Goal: Task Accomplishment & Management: Complete application form

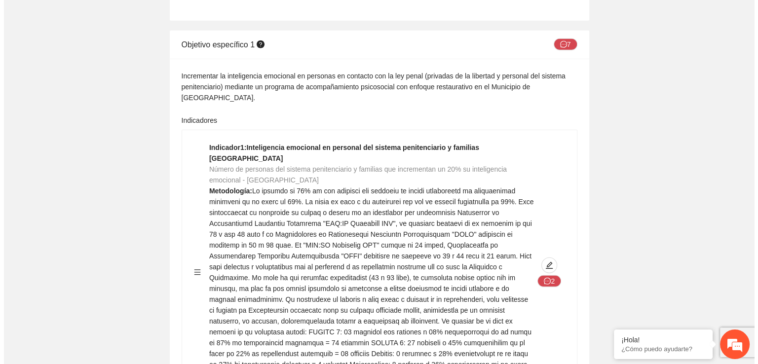
scroll to position [6331, 0]
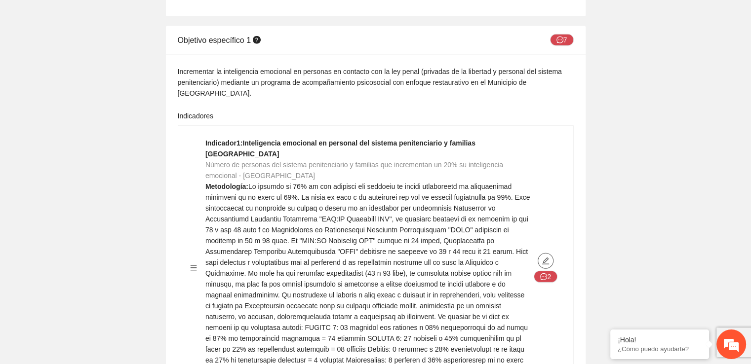
click at [543, 258] on icon "edit" at bounding box center [545, 261] width 7 height 7
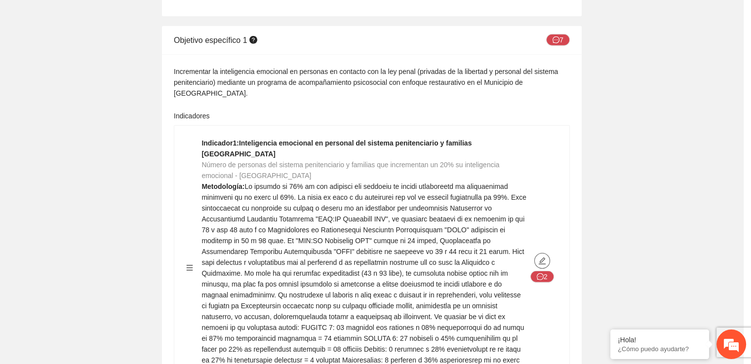
type textarea "*"
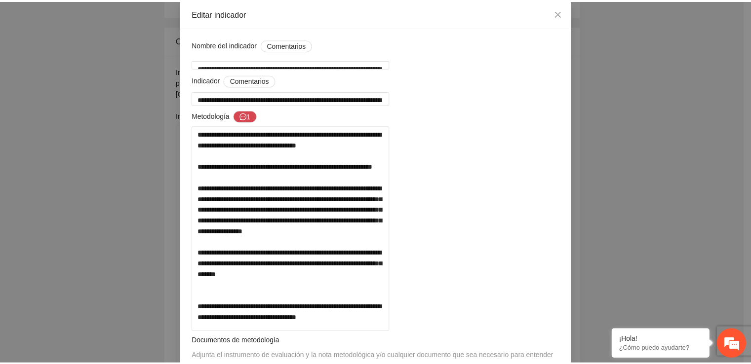
scroll to position [37, 0]
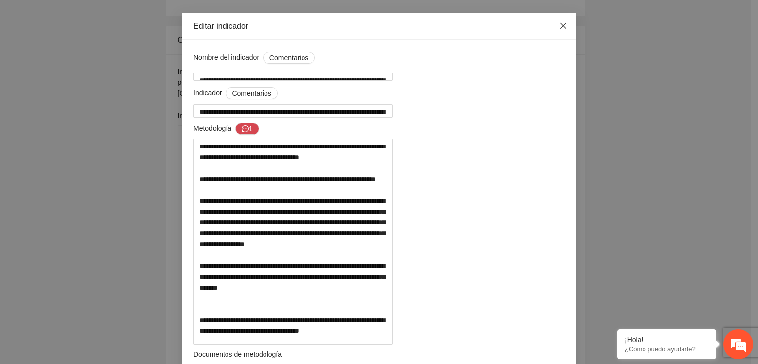
click at [562, 31] on span "Close" at bounding box center [563, 26] width 27 height 27
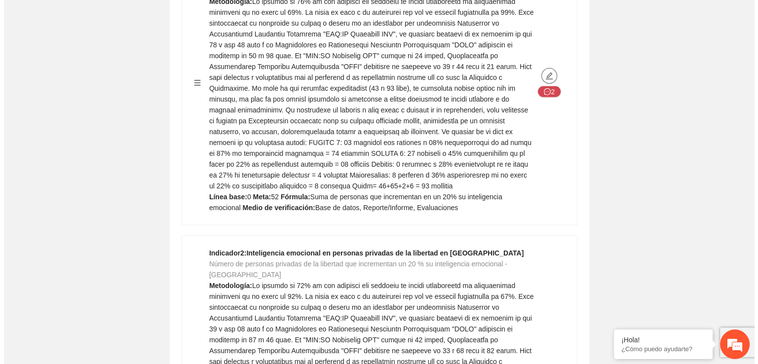
scroll to position [6594, 0]
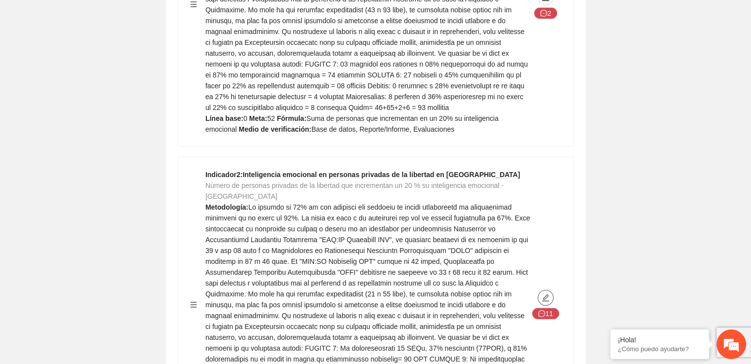
click at [546, 294] on icon "edit" at bounding box center [545, 298] width 8 height 8
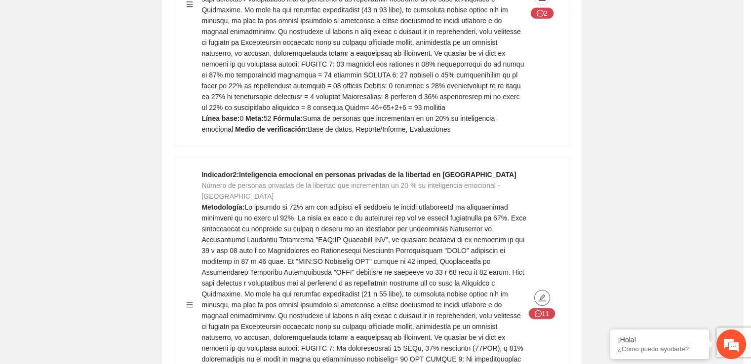
type textarea "*"
type input "**********"
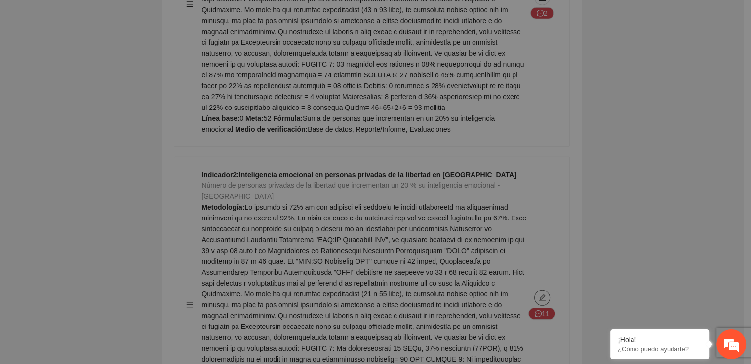
type textarea "*"
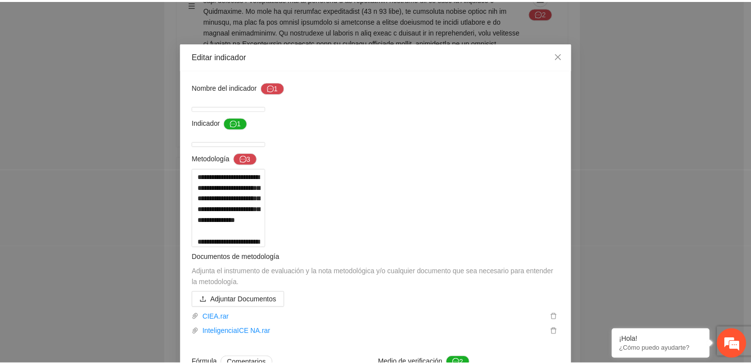
scroll to position [0, 0]
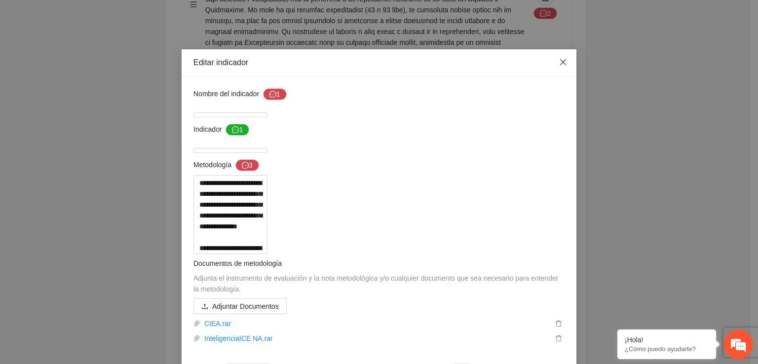
click at [563, 62] on icon "close" at bounding box center [563, 62] width 8 height 8
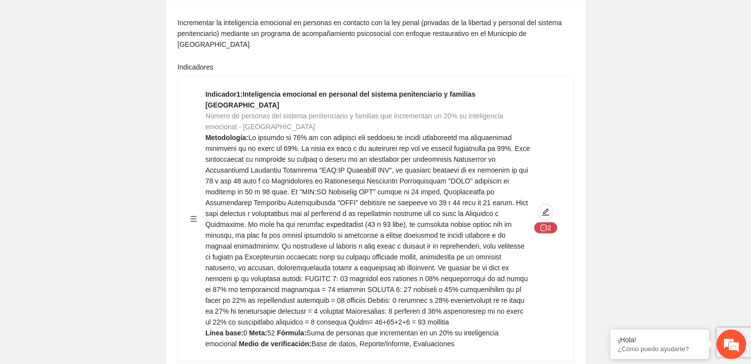
scroll to position [6370, 0]
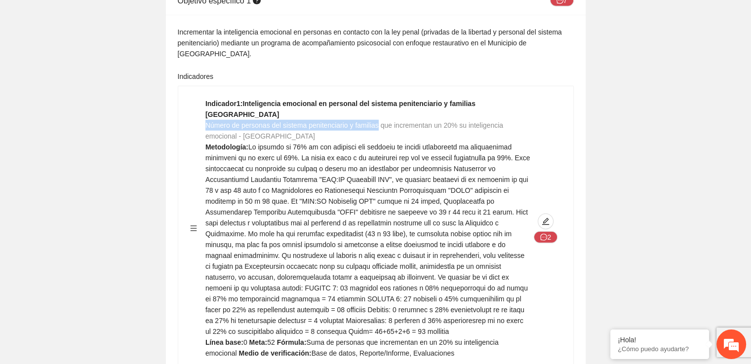
drag, startPoint x: 205, startPoint y: 33, endPoint x: 377, endPoint y: 39, distance: 172.3
click at [377, 98] on div "Indicador 1 : Inteligencia emocional en personal del sistema penitenciario y fa…" at bounding box center [367, 228] width 325 height 261
copy span "Número de personas del sistema penitenciario y familias"
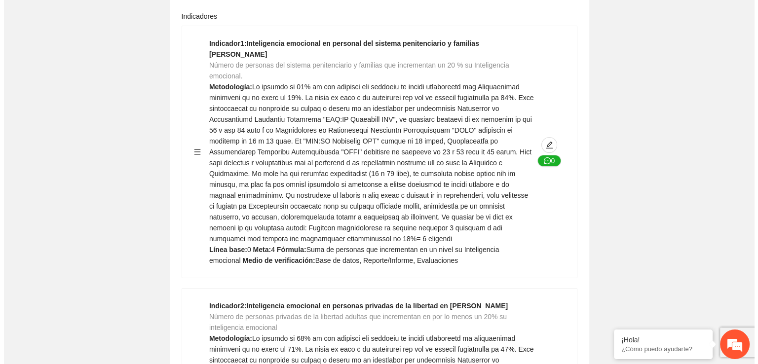
scroll to position [14554, 0]
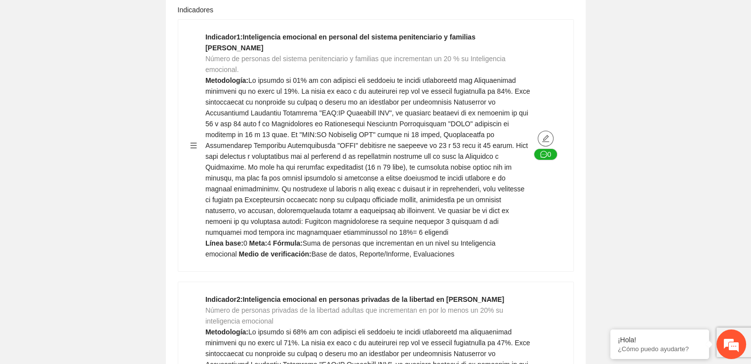
click at [544, 143] on icon "edit" at bounding box center [545, 139] width 8 height 8
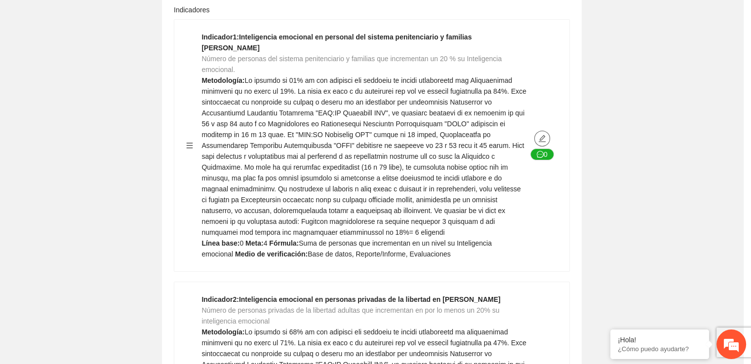
type textarea "*"
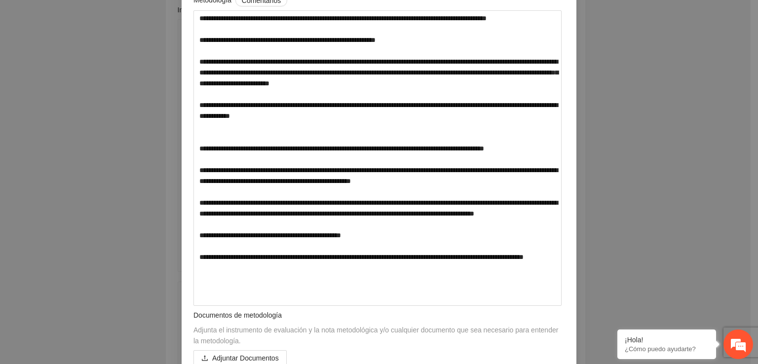
scroll to position [166, 0]
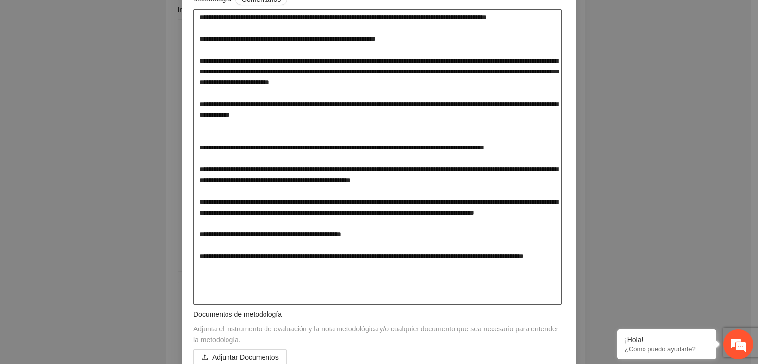
drag, startPoint x: 196, startPoint y: 278, endPoint x: 258, endPoint y: 286, distance: 62.2
click at [258, 286] on textarea at bounding box center [377, 157] width 368 height 296
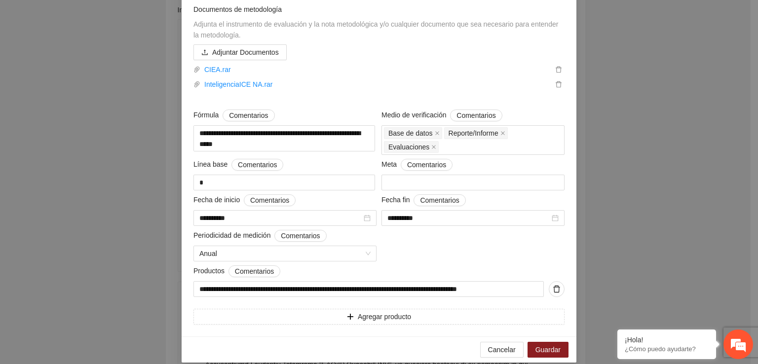
scroll to position [475, 0]
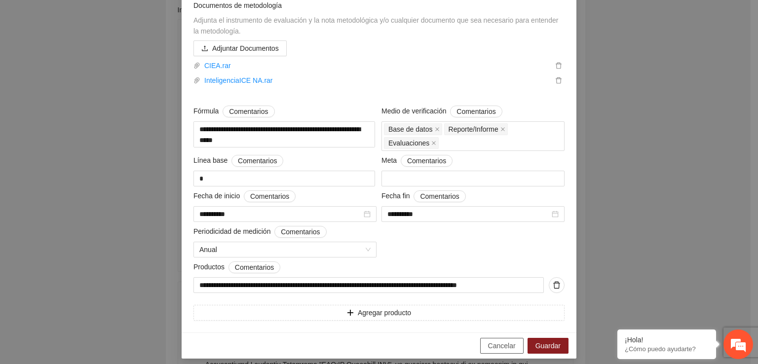
click at [503, 345] on span "Cancelar" at bounding box center [502, 345] width 28 height 11
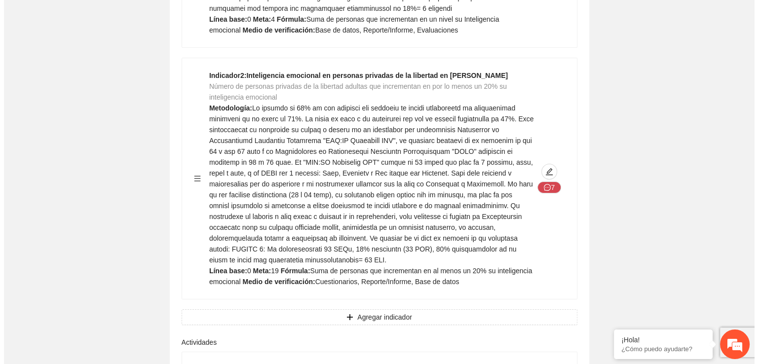
scroll to position [14817, 0]
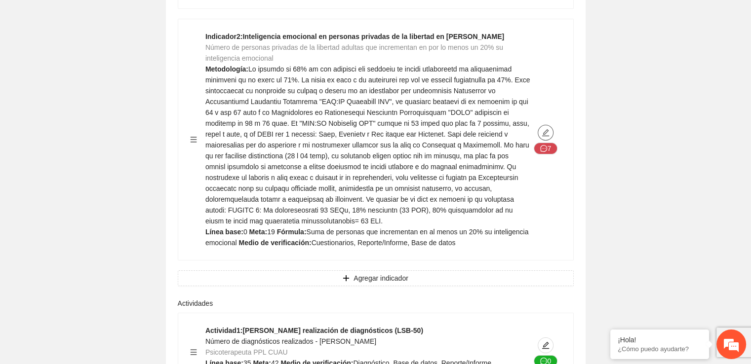
click at [548, 137] on icon "edit" at bounding box center [545, 133] width 8 height 8
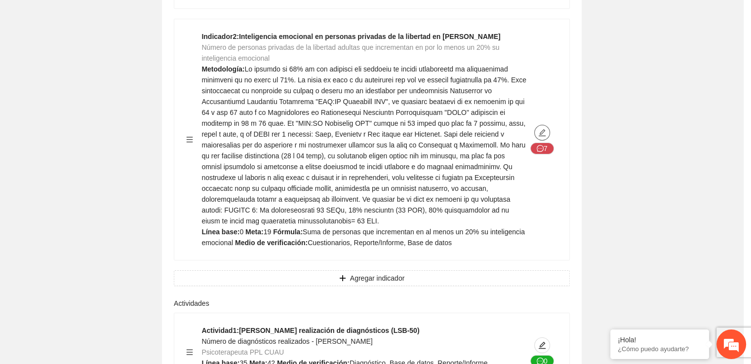
type textarea "*"
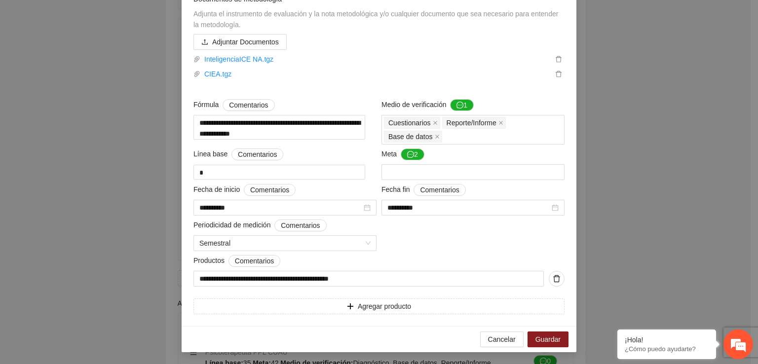
scroll to position [442, 0]
click at [500, 347] on button "Cancelar" at bounding box center [501, 340] width 43 height 16
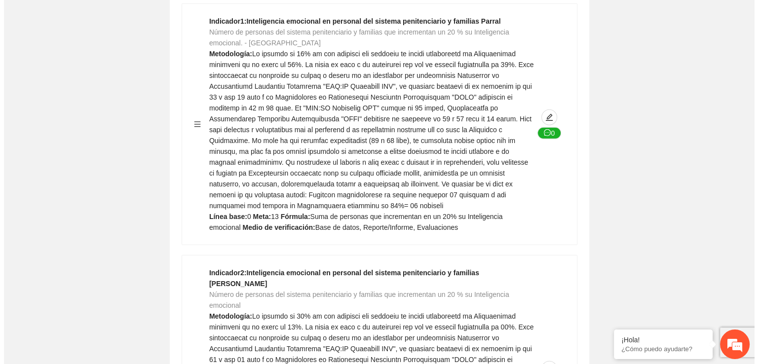
scroll to position [17646, 0]
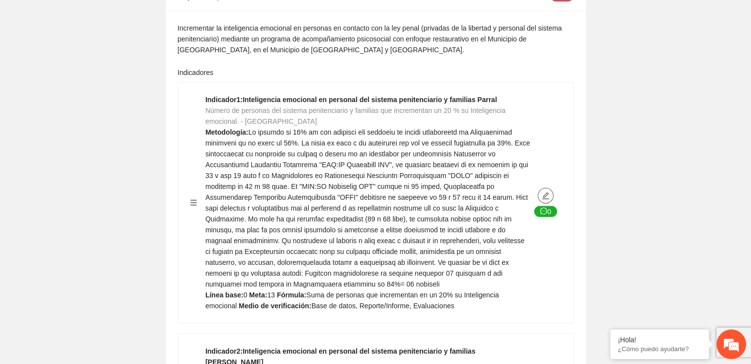
click at [545, 200] on icon "edit" at bounding box center [545, 196] width 8 height 8
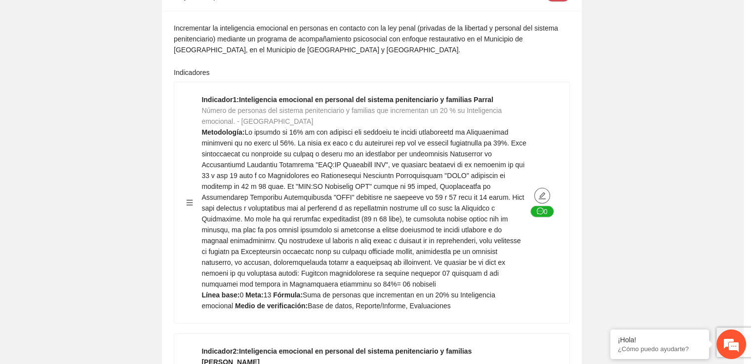
type textarea "*"
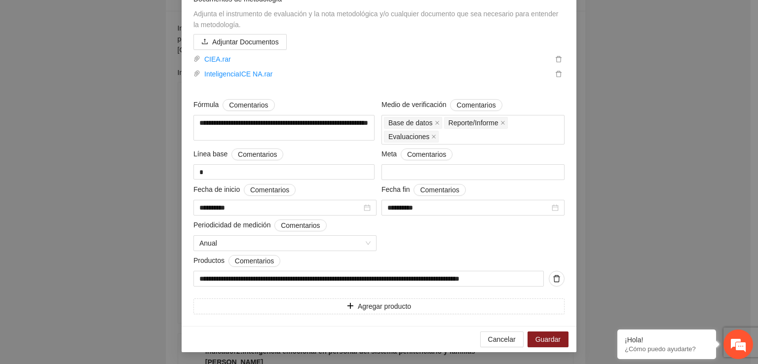
scroll to position [483, 0]
click at [507, 333] on button "Cancelar" at bounding box center [501, 340] width 43 height 16
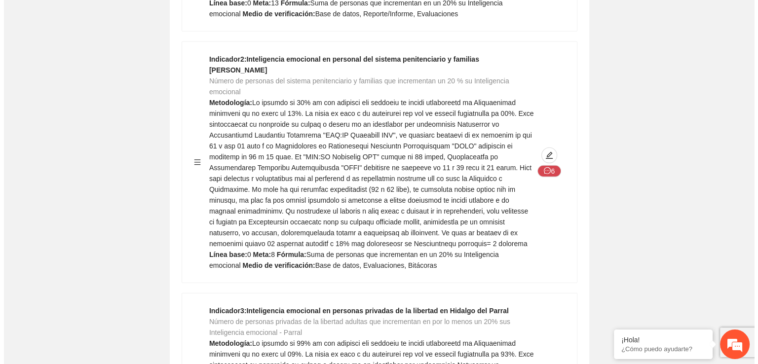
scroll to position [17942, 0]
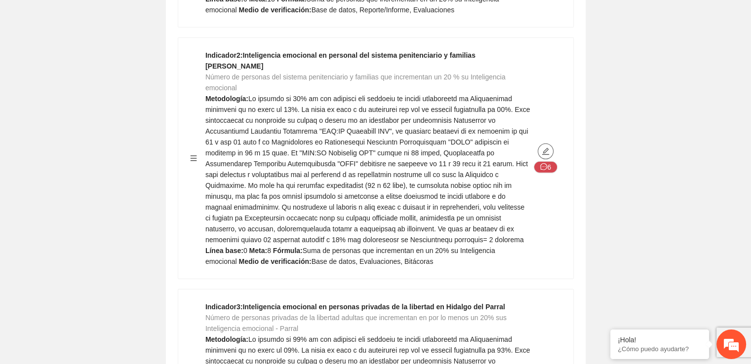
click at [545, 155] on icon "edit" at bounding box center [545, 152] width 8 height 8
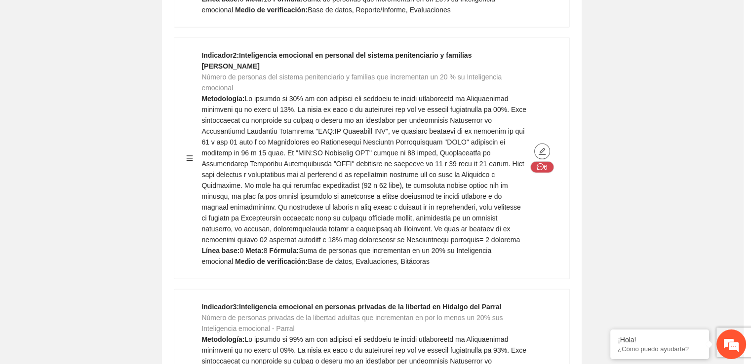
type textarea "*"
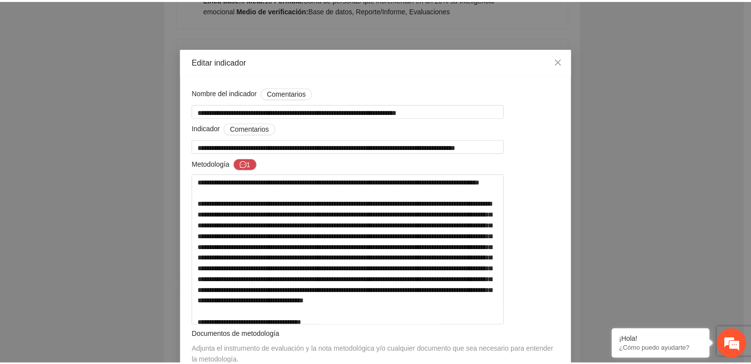
scroll to position [0, 0]
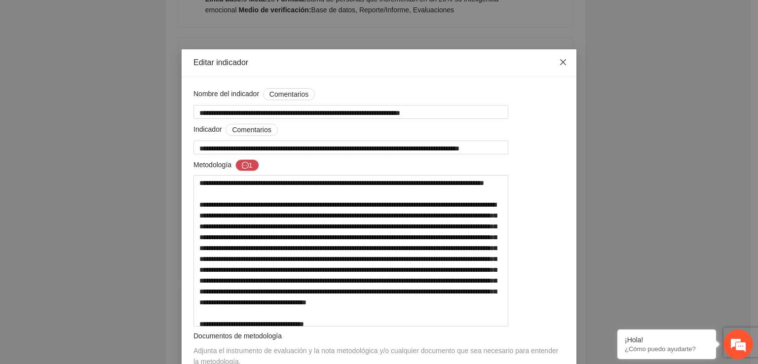
click at [559, 59] on icon "close" at bounding box center [563, 62] width 8 height 8
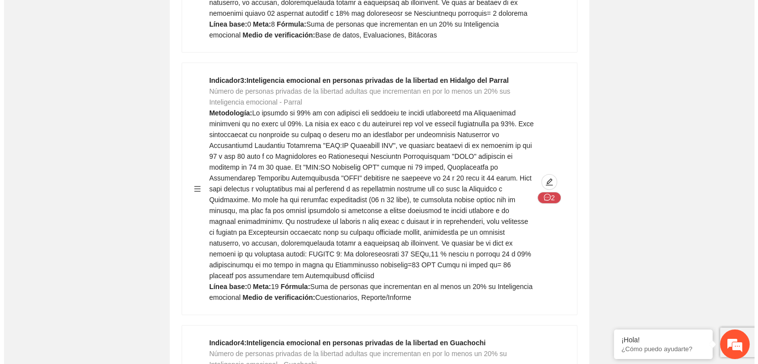
scroll to position [18178, 0]
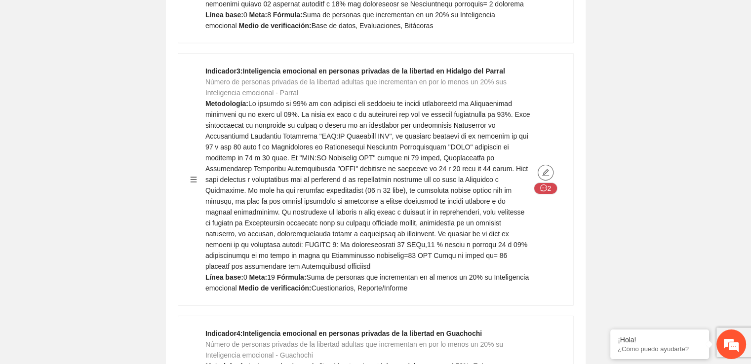
click at [546, 177] on icon "edit" at bounding box center [545, 173] width 8 height 8
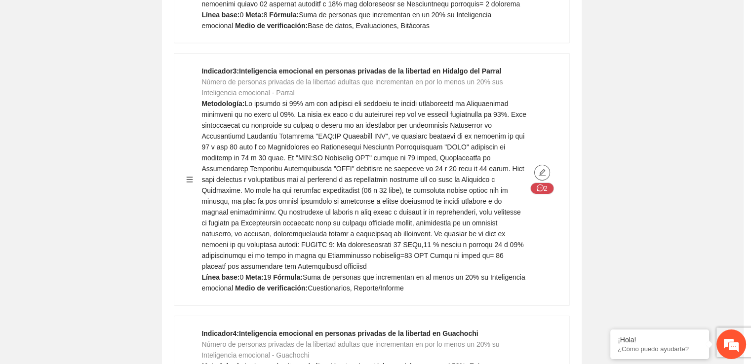
type textarea "*"
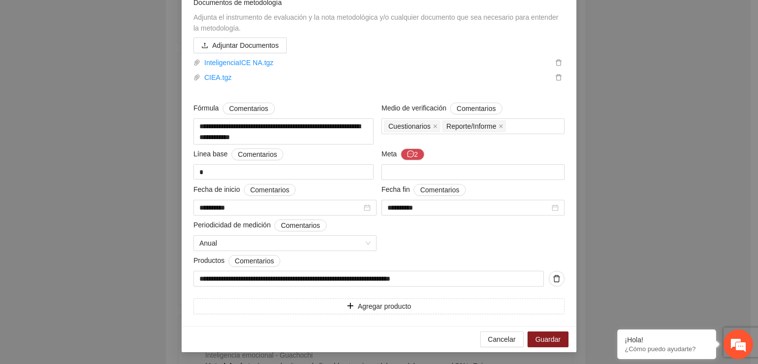
scroll to position [426, 0]
click at [500, 344] on span "Cancelar" at bounding box center [502, 339] width 28 height 11
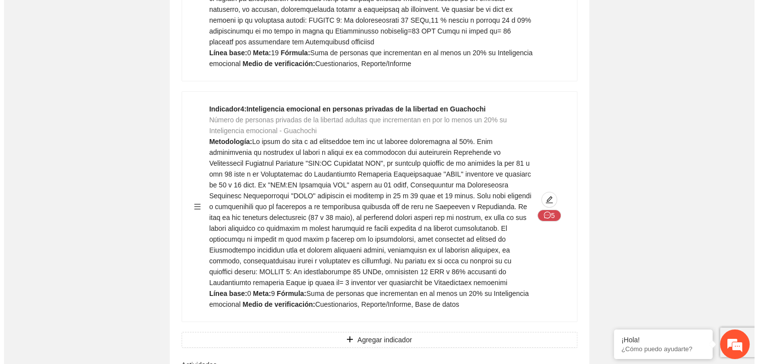
scroll to position [18441, 0]
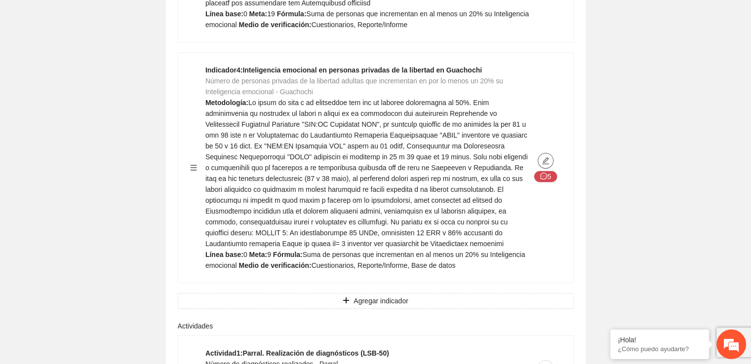
click at [541, 165] on icon "edit" at bounding box center [545, 161] width 8 height 8
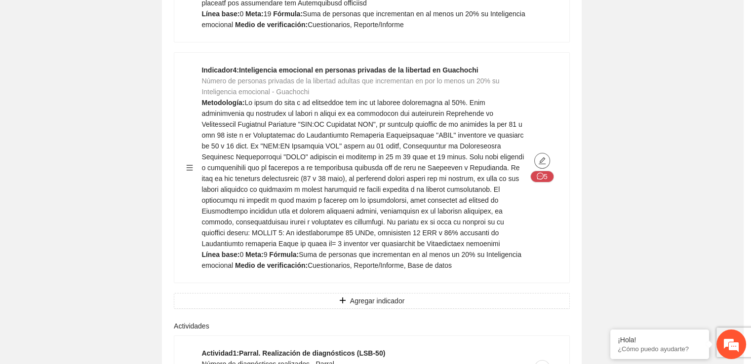
type textarea "*"
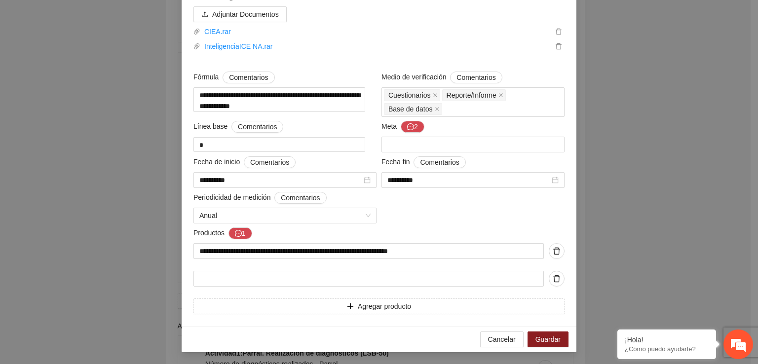
scroll to position [402, 0]
click at [501, 338] on span "Cancelar" at bounding box center [502, 339] width 28 height 11
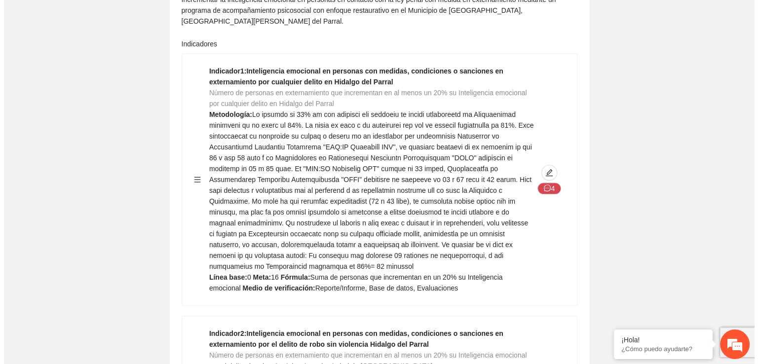
scroll to position [22999, 0]
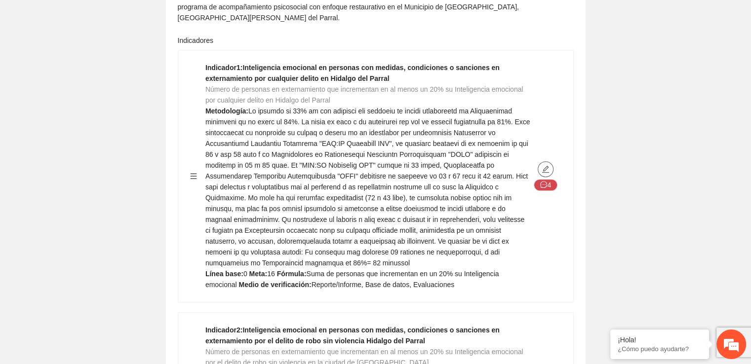
click at [544, 173] on icon "edit" at bounding box center [545, 169] width 7 height 7
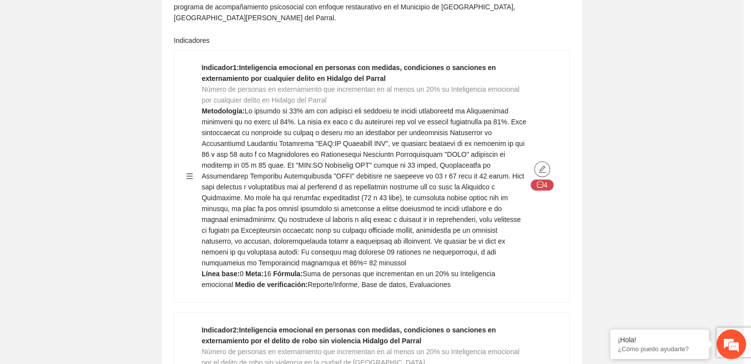
type textarea "*"
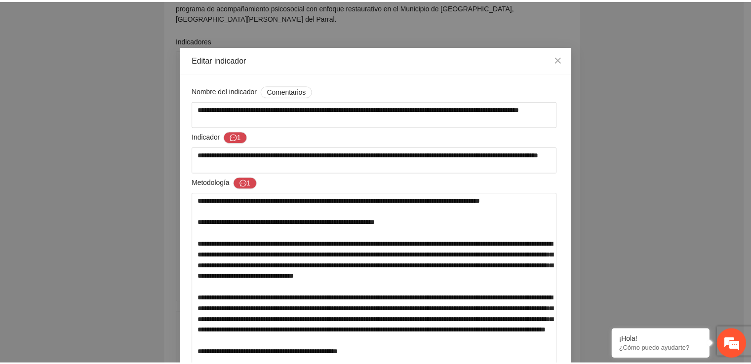
scroll to position [4, 0]
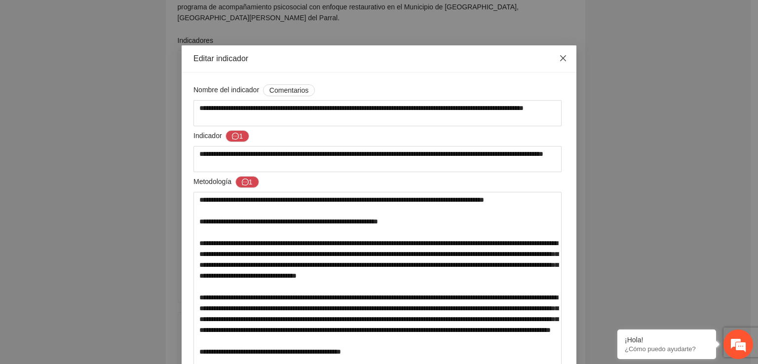
click at [559, 60] on icon "close" at bounding box center [563, 58] width 8 height 8
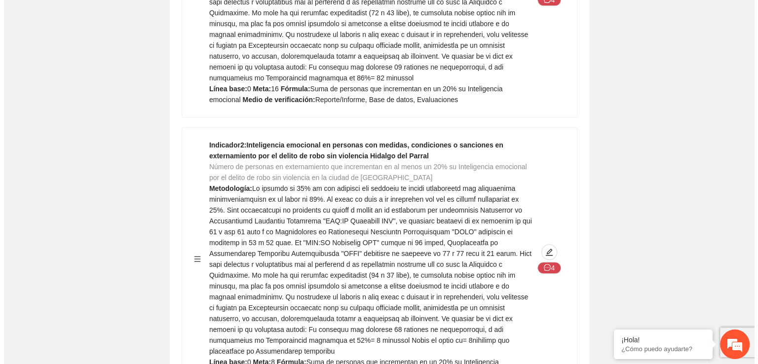
scroll to position [23301, 0]
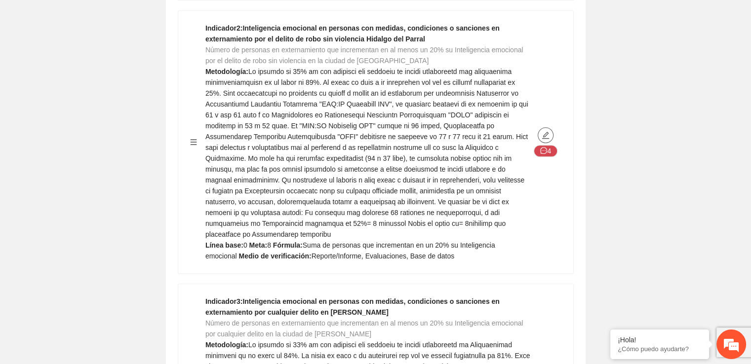
click at [542, 139] on icon "edit" at bounding box center [545, 135] width 8 height 8
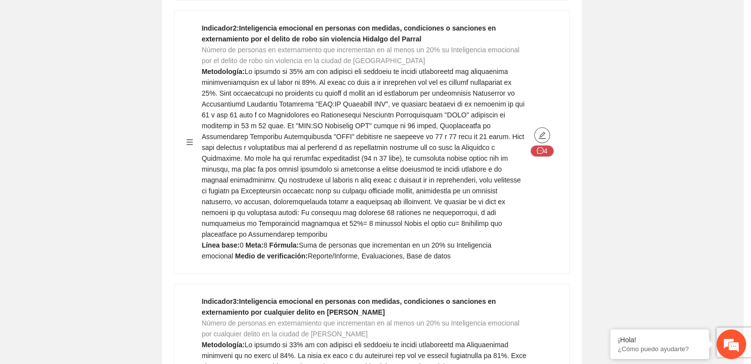
type textarea "*"
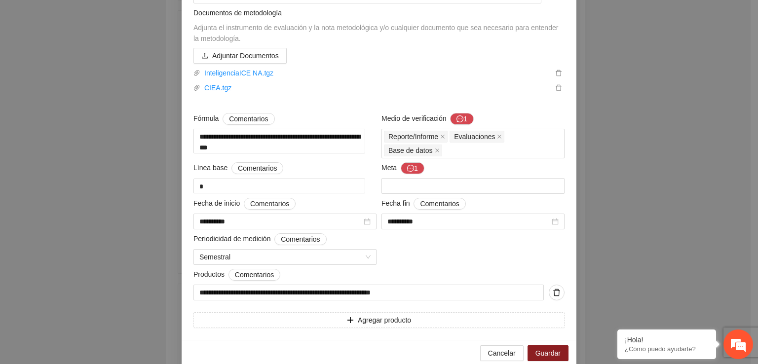
scroll to position [483, 0]
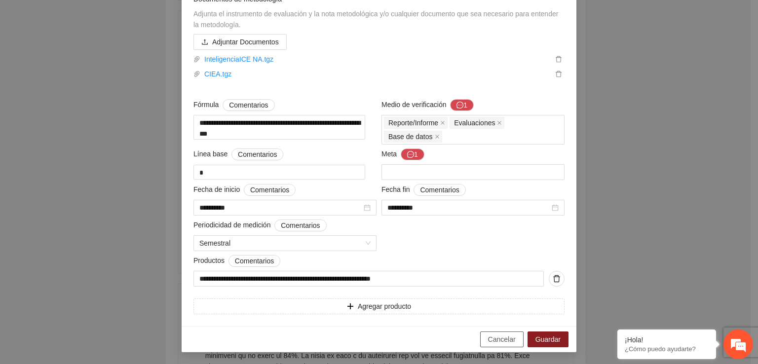
click at [507, 338] on span "Cancelar" at bounding box center [502, 339] width 28 height 11
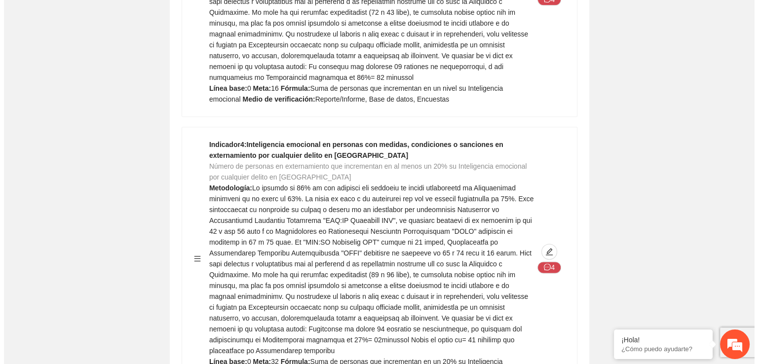
scroll to position [23564, 0]
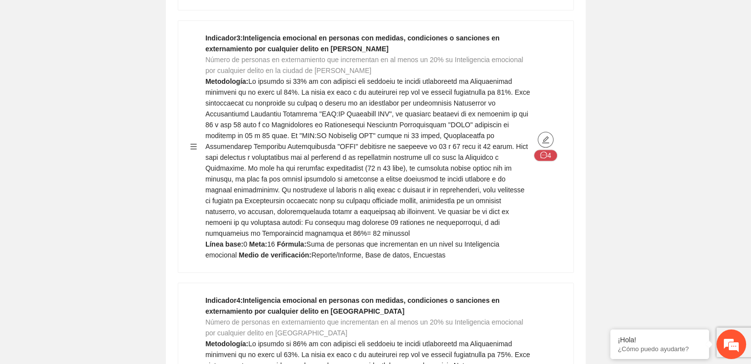
click at [548, 139] on icon "edit" at bounding box center [545, 140] width 8 height 8
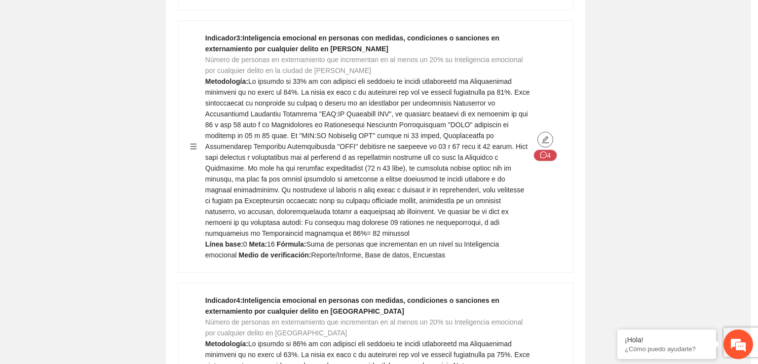
type textarea "*"
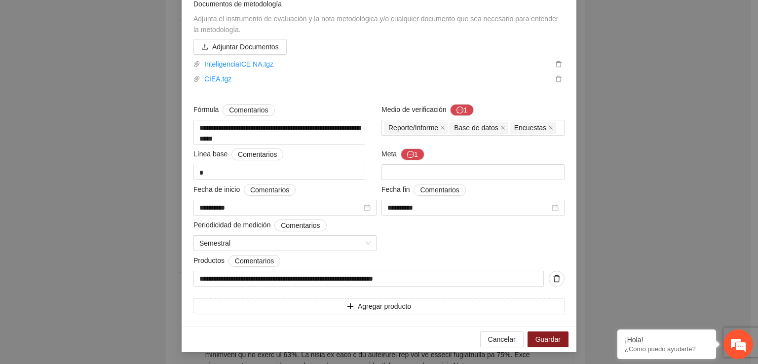
scroll to position [447, 0]
click at [495, 339] on span "Cancelar" at bounding box center [502, 339] width 28 height 11
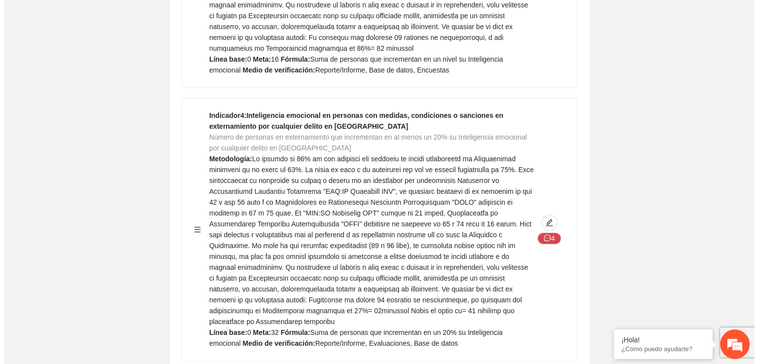
scroll to position [23828, 0]
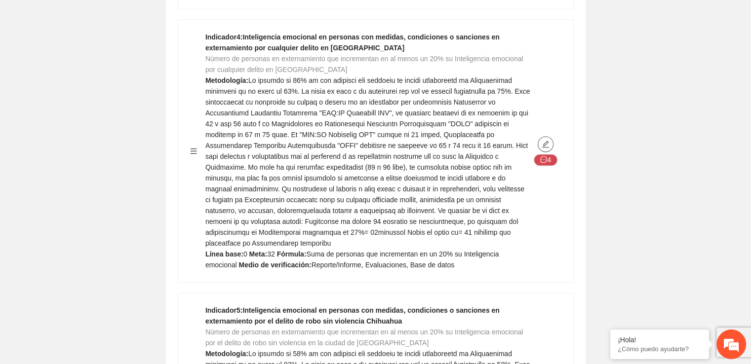
click at [545, 140] on icon "edit" at bounding box center [545, 144] width 8 height 8
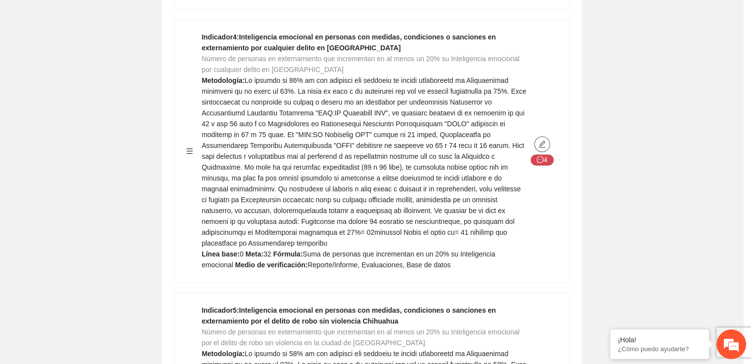
type textarea "*"
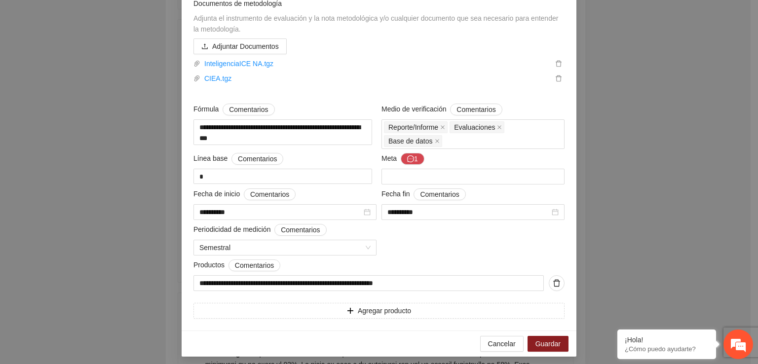
scroll to position [472, 0]
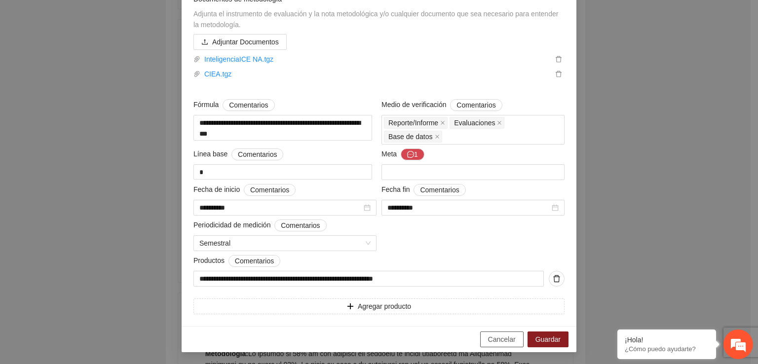
click at [505, 336] on span "Cancelar" at bounding box center [502, 339] width 28 height 11
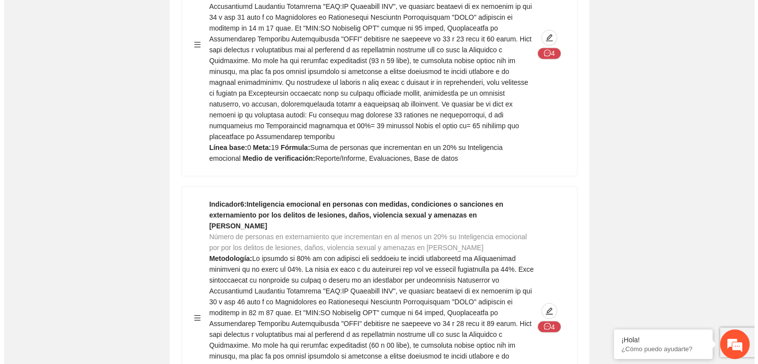
scroll to position [24325, 0]
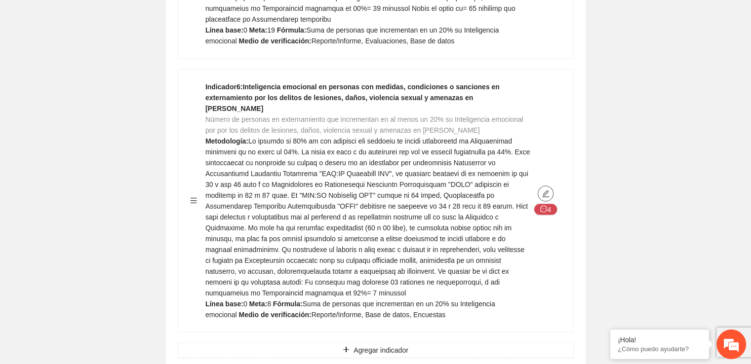
click at [545, 189] on icon "edit" at bounding box center [545, 193] width 8 height 8
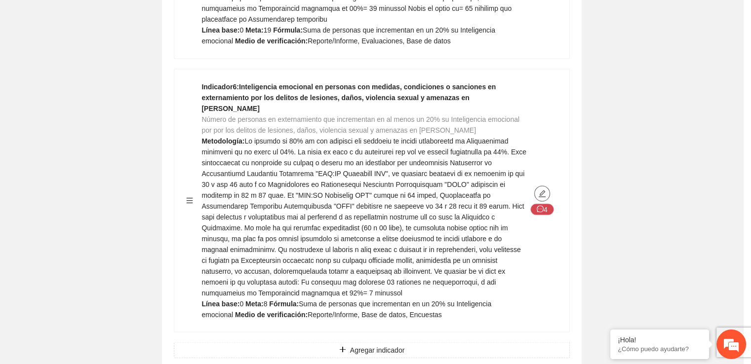
type textarea "*"
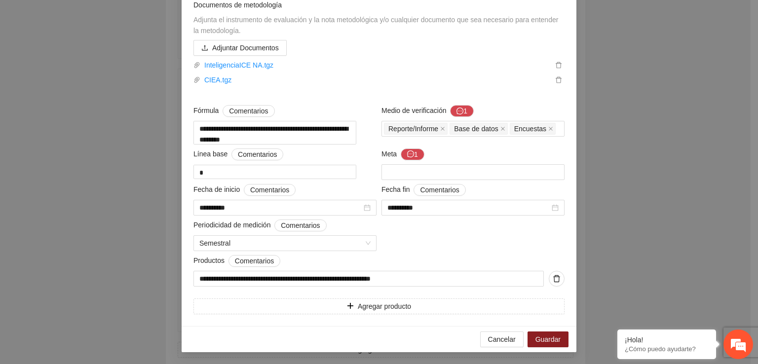
scroll to position [436, 0]
click at [501, 340] on span "Cancelar" at bounding box center [502, 339] width 28 height 11
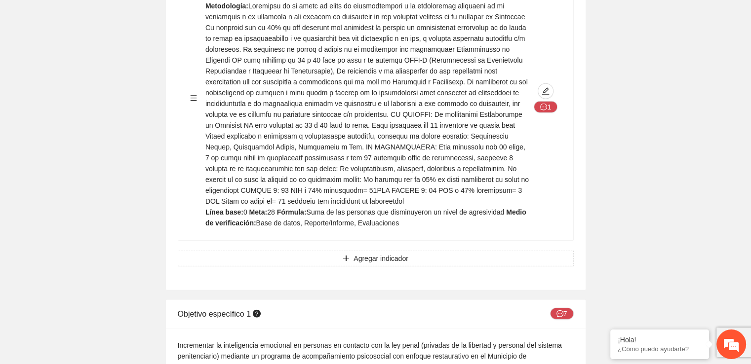
scroll to position [6174, 0]
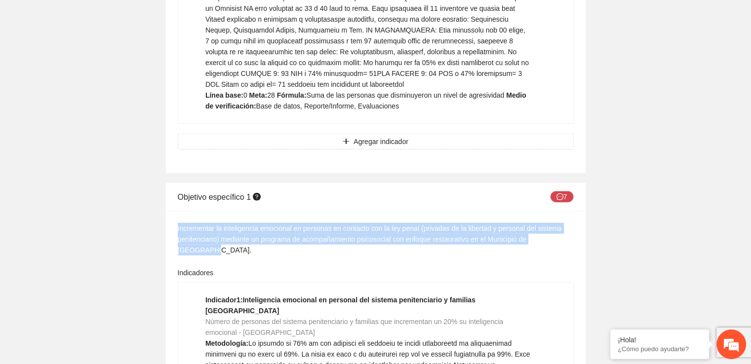
drag, startPoint x: 176, startPoint y: 159, endPoint x: 568, endPoint y: 173, distance: 392.5
copy div "Incrementar la inteligencia emocional en personas en contacto con la ley penal …"
